Goal: Information Seeking & Learning: Learn about a topic

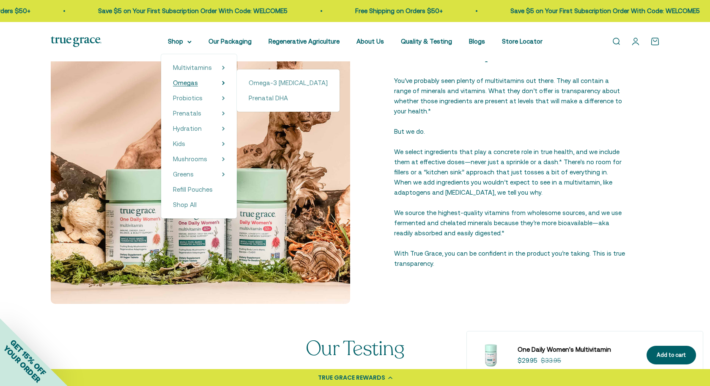
click at [186, 82] on span "Omegas" at bounding box center [185, 82] width 25 height 7
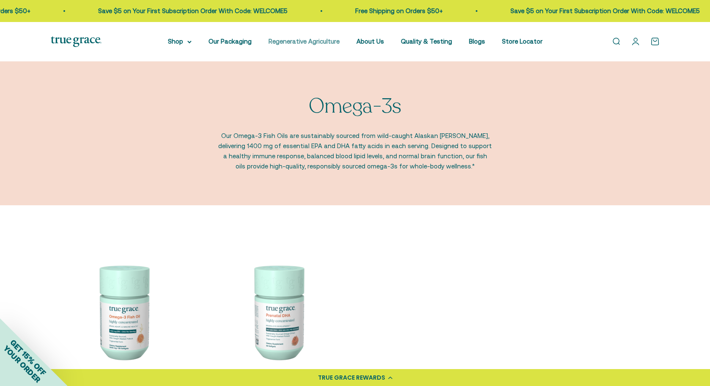
click at [316, 41] on link "Regenerative Agriculture" at bounding box center [303, 41] width 71 height 7
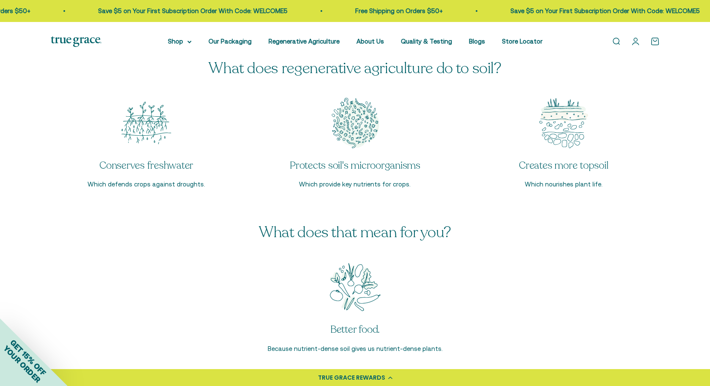
scroll to position [1366, 0]
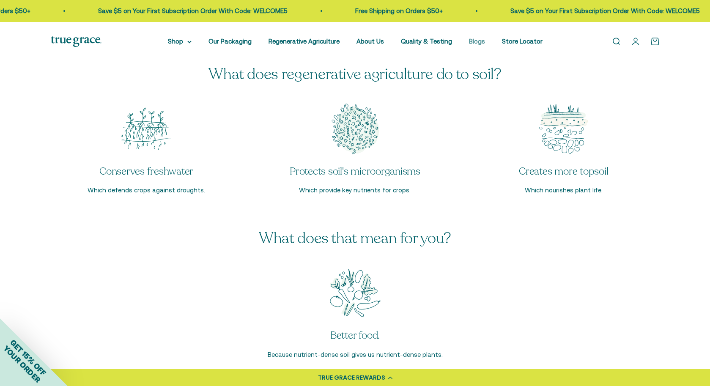
click at [473, 42] on link "Blogs" at bounding box center [477, 41] width 16 height 7
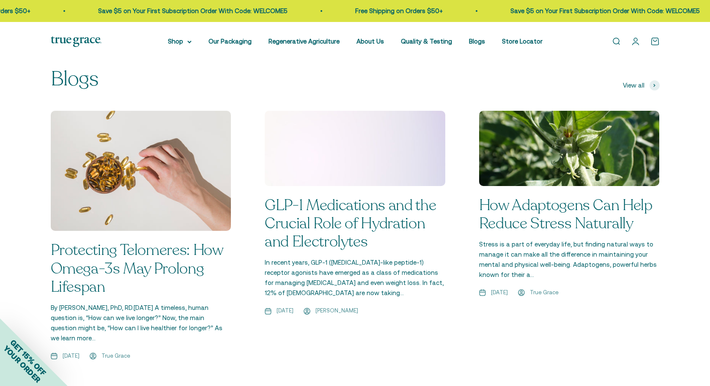
click at [166, 252] on link "Protecting Telomeres: How Omega-3s May Prolong Lifespan" at bounding box center [137, 268] width 172 height 57
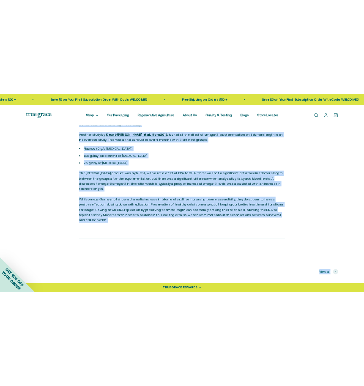
scroll to position [1694, 0]
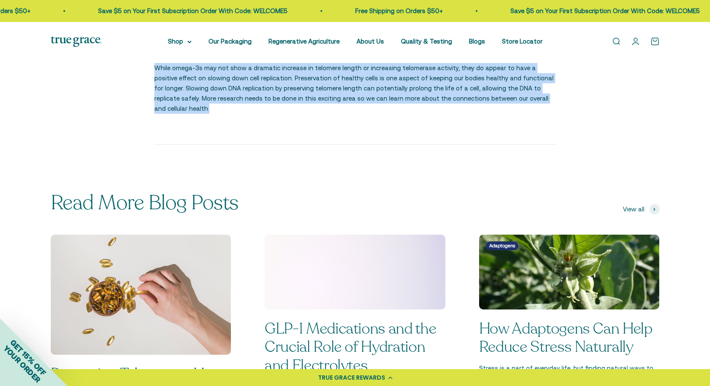
drag, startPoint x: 153, startPoint y: 104, endPoint x: 592, endPoint y: 124, distance: 439.7
copy div "A timeless, human question is, “How can we live longer?” Now, the main question…"
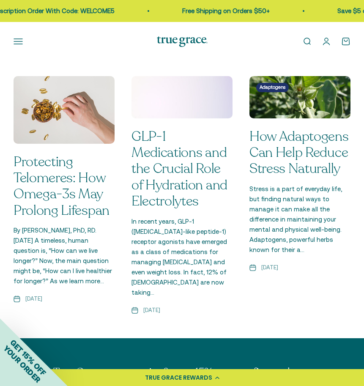
click at [64, 171] on link "Protecting Telomeres: How Omega-3s May Prolong Lifespan" at bounding box center [62, 186] width 96 height 67
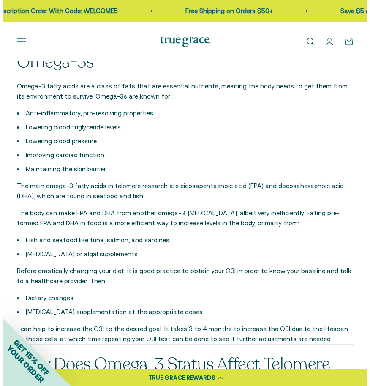
scroll to position [980, 0]
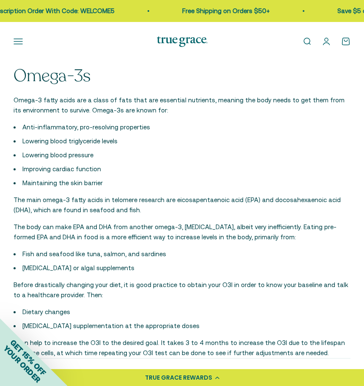
click at [20, 41] on button "Open navigation menu" at bounding box center [18, 41] width 9 height 9
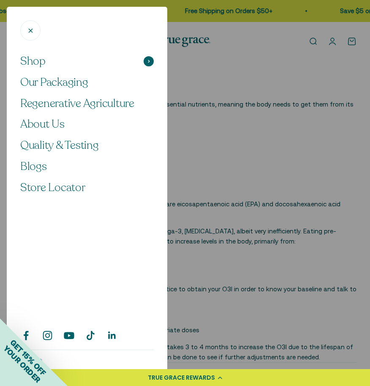
click at [151, 64] on span at bounding box center [149, 61] width 10 height 10
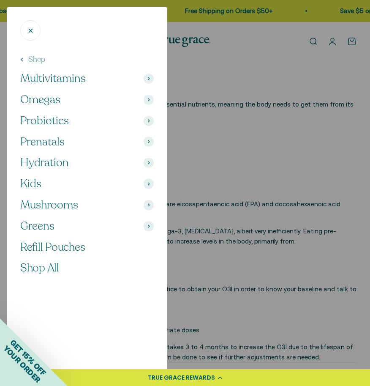
click at [54, 99] on span "Omegas" at bounding box center [40, 100] width 40 height 14
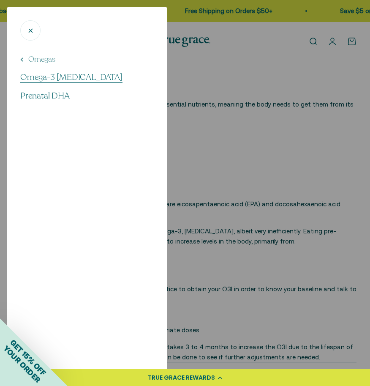
click at [60, 77] on span "Omega-3 [MEDICAL_DATA]" at bounding box center [71, 76] width 102 height 11
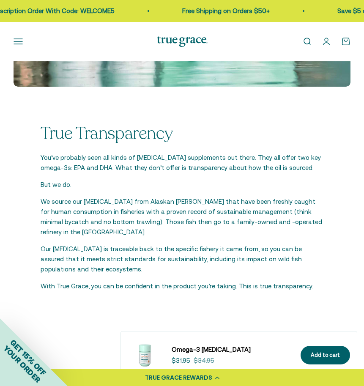
scroll to position [1676, 0]
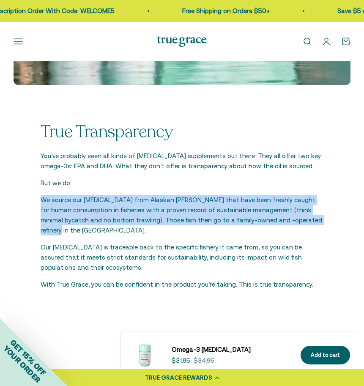
drag, startPoint x: 42, startPoint y: 197, endPoint x: 281, endPoint y: 216, distance: 240.0
click at [281, 216] on p "We source our [MEDICAL_DATA] from Alaskan [PERSON_NAME] that have been freshly …" at bounding box center [182, 215] width 283 height 41
click at [219, 255] on p "Our [MEDICAL_DATA] is traceable back to the specific fishery it came from, so y…" at bounding box center [182, 257] width 283 height 30
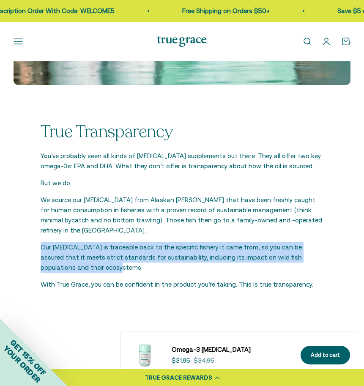
drag, startPoint x: 36, startPoint y: 233, endPoint x: 82, endPoint y: 252, distance: 48.8
click at [82, 252] on div "True Transparency You’ve probably seen all kinds of [MEDICAL_DATA] supplements …" at bounding box center [182, 206] width 337 height 222
copy p "Our [MEDICAL_DATA] is traceable back to the specific fishery it came from, so y…"
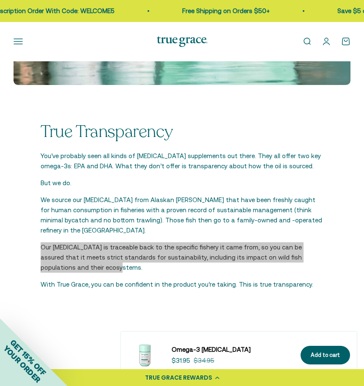
click at [157, 249] on p "Our [MEDICAL_DATA] is traceable back to the specific fishery it came from, so y…" at bounding box center [182, 257] width 283 height 30
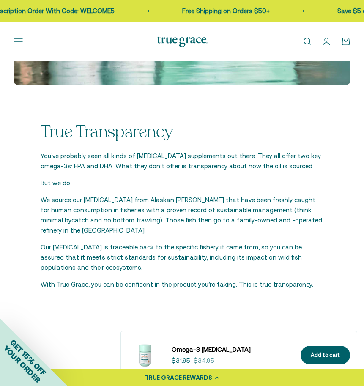
click at [164, 213] on p "We source our [MEDICAL_DATA] from Alaskan [PERSON_NAME] that have been freshly …" at bounding box center [182, 215] width 283 height 41
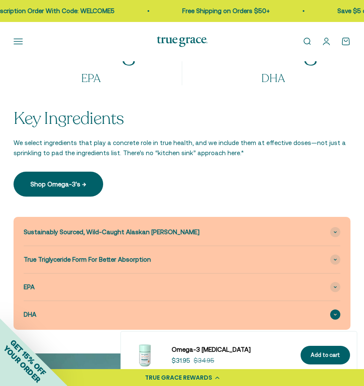
scroll to position [1124, 0]
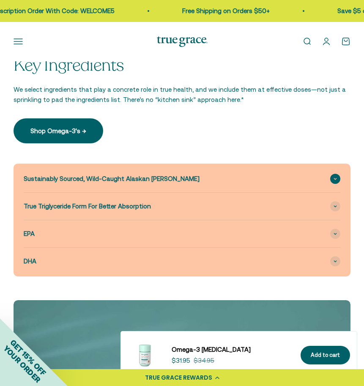
click at [331, 174] on span at bounding box center [335, 179] width 10 height 10
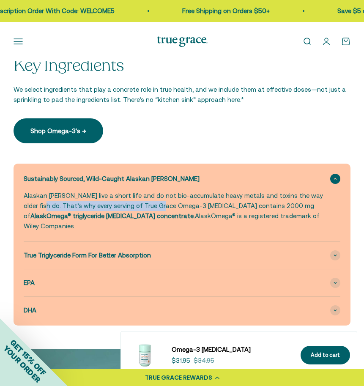
drag, startPoint x: 24, startPoint y: 201, endPoint x: 145, endPoint y: 202, distance: 120.9
click at [145, 202] on p "Alaskan [PERSON_NAME] live a short life and do not bio-accumulate heavy metals …" at bounding box center [177, 211] width 306 height 41
click at [151, 203] on p "Alaskan [PERSON_NAME] live a short life and do not bio-accumulate heavy metals …" at bounding box center [177, 211] width 306 height 41
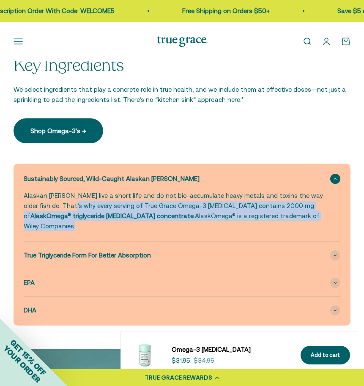
drag, startPoint x: 54, startPoint y: 202, endPoint x: 262, endPoint y: 214, distance: 208.4
click at [262, 214] on p "Alaskan [PERSON_NAME] live a short life and do not bio-accumulate heavy metals …" at bounding box center [177, 211] width 306 height 41
copy p "every serving of True Grace Omega-3 [MEDICAL_DATA] contains 2000 mg of AlaskOme…"
